Goal: Information Seeking & Learning: Learn about a topic

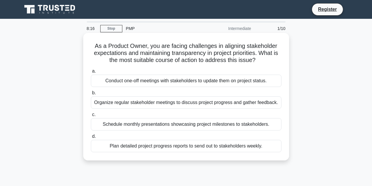
click at [254, 102] on div "Organize regular stakeholder meetings to discuss project progress and gather fe…" at bounding box center [186, 103] width 191 height 12
click at [91, 95] on input "b. Organize regular stakeholder meetings to discuss project progress and gather…" at bounding box center [91, 93] width 0 height 4
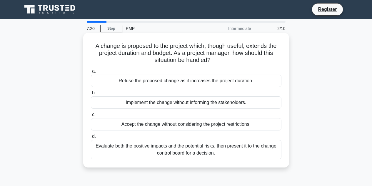
click at [207, 151] on div "Evaluate both the positive impacts and the potential risks, then present it to …" at bounding box center [186, 149] width 191 height 19
click at [91, 139] on input "d. Evaluate both the positive impacts and the potential risks, then present it …" at bounding box center [91, 137] width 0 height 4
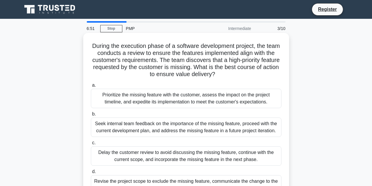
drag, startPoint x: 245, startPoint y: 75, endPoint x: 240, endPoint y: 77, distance: 4.8
click at [240, 77] on h5 "During the execution phase of a software development project, the team conducts…" at bounding box center [186, 60] width 192 height 36
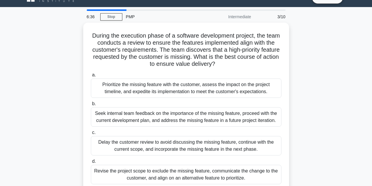
scroll to position [24, 0]
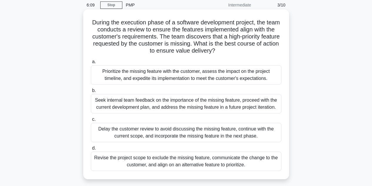
click at [257, 105] on div "Seek internal team feedback on the importance of the missing feature, proceed w…" at bounding box center [186, 103] width 191 height 19
click at [91, 93] on input "b. Seek internal team feedback on the importance of the missing feature, procee…" at bounding box center [91, 91] width 0 height 4
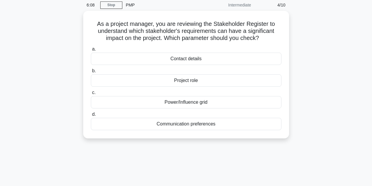
scroll to position [0, 0]
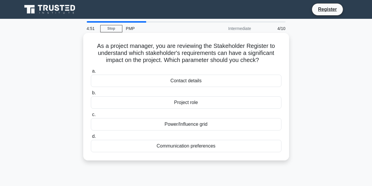
click at [203, 124] on div "Power/Influence grid" at bounding box center [186, 124] width 191 height 12
click at [91, 117] on input "c. Power/Influence grid" at bounding box center [91, 115] width 0 height 4
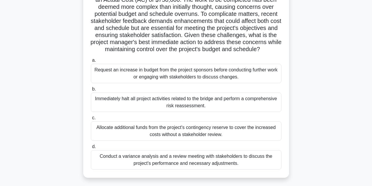
scroll to position [79, 0]
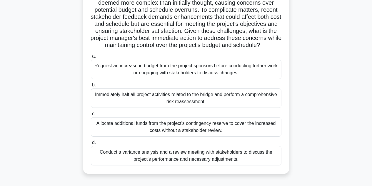
click at [248, 108] on div "Immediately halt all project activities related to the bridge and perform a com…" at bounding box center [186, 98] width 191 height 19
click at [91, 87] on input "b. Immediately halt all project activities related to the bridge and perform a …" at bounding box center [91, 85] width 0 height 4
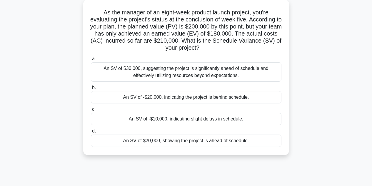
scroll to position [35, 0]
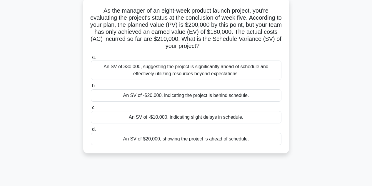
click at [234, 139] on div "An SV of $20,000, showing the project is ahead of schedule." at bounding box center [186, 139] width 191 height 12
click at [91, 132] on input "d. An SV of $20,000, showing the project is ahead of schedule." at bounding box center [91, 130] width 0 height 4
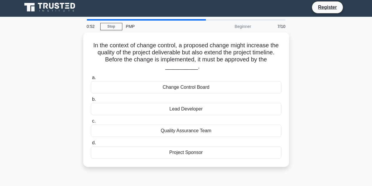
scroll to position [0, 0]
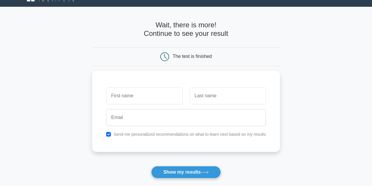
scroll to position [24, 0]
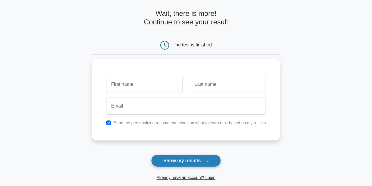
click at [191, 163] on button "Show my results" at bounding box center [185, 161] width 69 height 12
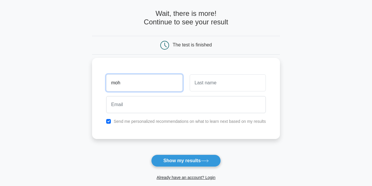
type input "moh"
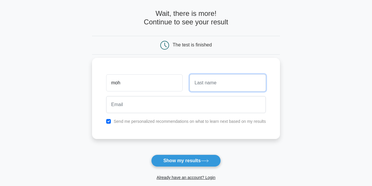
click at [202, 82] on input "text" at bounding box center [228, 82] width 76 height 17
type input "zboon"
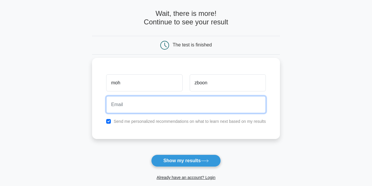
click at [155, 100] on input "email" at bounding box center [186, 104] width 160 height 17
type input "zboon.qusai@gmail.com"
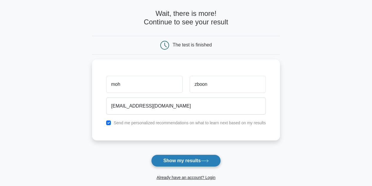
click at [183, 163] on button "Show my results" at bounding box center [185, 161] width 69 height 12
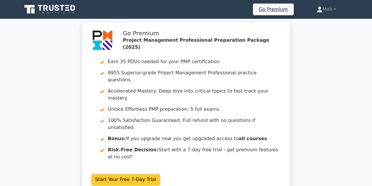
click at [115, 174] on link "Start Your Free 7-Day Trial" at bounding box center [126, 179] width 69 height 11
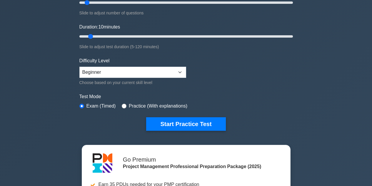
scroll to position [94, 0]
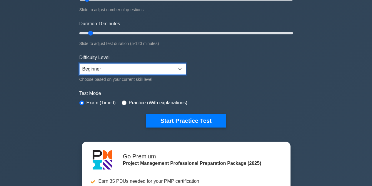
click at [179, 67] on select "Beginner Intermediate Expert" at bounding box center [132, 69] width 107 height 11
select select "intermediate"
click at [79, 64] on select "Beginner Intermediate Expert" at bounding box center [132, 69] width 107 height 11
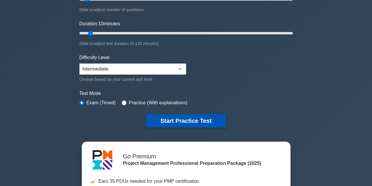
click at [205, 120] on button "Start Practice Test" at bounding box center [185, 121] width 79 height 14
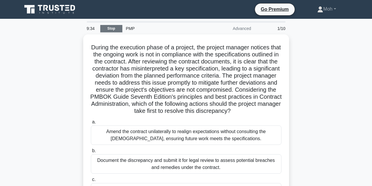
click at [112, 29] on link "Stop" at bounding box center [111, 28] width 22 height 7
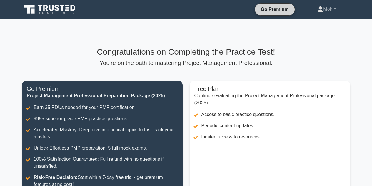
click at [268, 9] on link "Go Premium" at bounding box center [275, 9] width 35 height 7
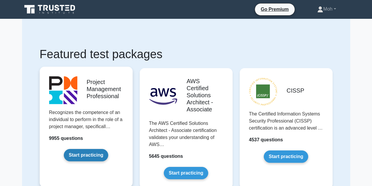
click at [98, 155] on link "Start practicing" at bounding box center [86, 155] width 44 height 12
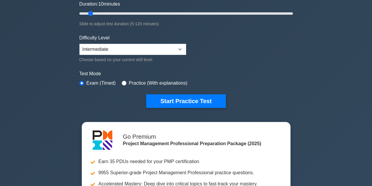
scroll to position [129, 0]
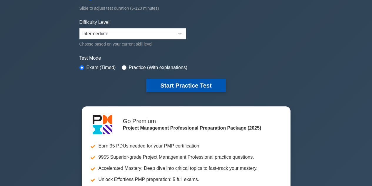
click at [205, 87] on button "Start Practice Test" at bounding box center [185, 86] width 79 height 14
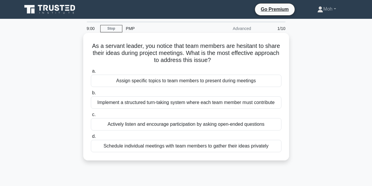
click at [176, 125] on div "Actively listen and encourage participation by asking open-ended questions" at bounding box center [186, 124] width 191 height 12
click at [91, 117] on input "c. Actively listen and encourage participation by asking open-ended questions" at bounding box center [91, 115] width 0 height 4
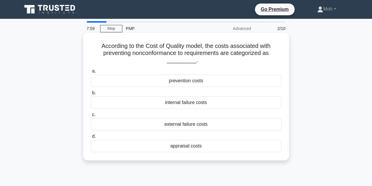
click at [191, 149] on div "appraisal costs" at bounding box center [186, 146] width 191 height 12
click at [91, 139] on input "d. appraisal costs" at bounding box center [91, 137] width 0 height 4
